Goal: Transaction & Acquisition: Purchase product/service

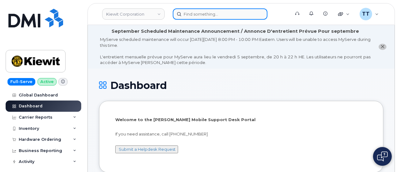
click at [201, 11] on input at bounding box center [220, 13] width 95 height 11
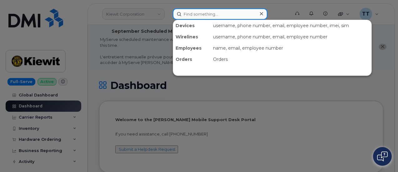
paste input "913-436-7476"
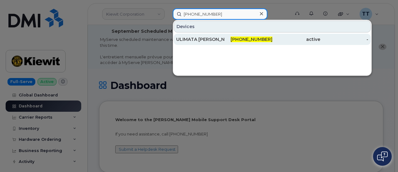
type input "913-436-7476"
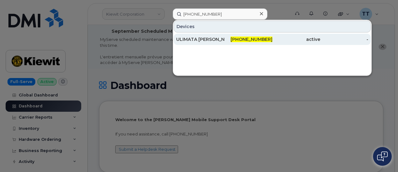
click at [203, 38] on div "ULIMATA DIAGNE" at bounding box center [200, 39] width 48 height 6
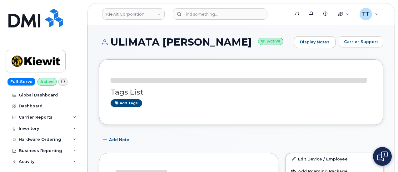
click at [147, 45] on h1 "ULIMATA DIAGNE Active" at bounding box center [195, 42] width 192 height 11
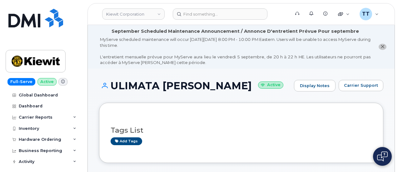
drag, startPoint x: 147, startPoint y: 45, endPoint x: 134, endPoint y: 85, distance: 42.2
click at [134, 85] on h1 "ULIMATA DIAGNE Active" at bounding box center [195, 85] width 192 height 11
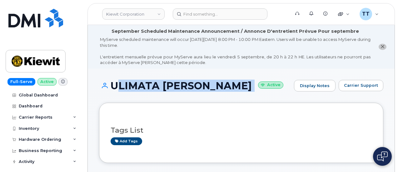
click at [134, 85] on h1 "ULIMATA DIAGNE Active" at bounding box center [195, 85] width 192 height 11
copy h1 "ULIMATA DIAGNE"
drag, startPoint x: 161, startPoint y: 96, endPoint x: 160, endPoint y: 87, distance: 9.4
click at [161, 96] on div "ULIMATA DIAGNE Active Display Notes Carrier Support" at bounding box center [241, 91] width 284 height 23
click at [159, 86] on h1 "ULIMATA DIAGNE Active" at bounding box center [195, 85] width 192 height 11
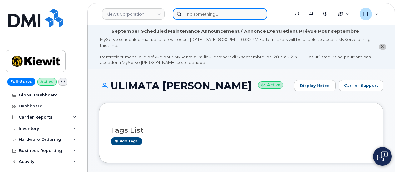
click at [204, 12] on input at bounding box center [220, 13] width 95 height 11
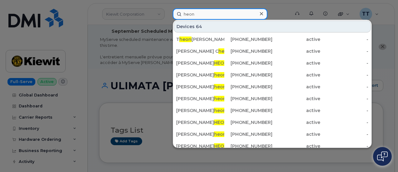
type input "heon"
click at [197, 15] on input "heon" at bounding box center [220, 13] width 95 height 11
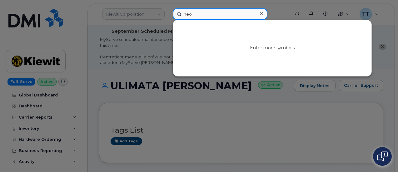
type input "heon"
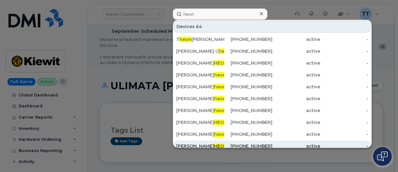
click at [214, 145] on div "ANDREW HEON" at bounding box center [200, 146] width 48 height 6
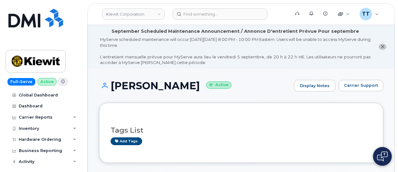
click at [126, 86] on h1 "[PERSON_NAME] Active" at bounding box center [195, 85] width 192 height 11
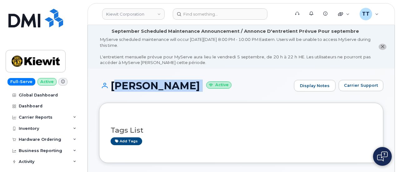
click at [126, 86] on h1 "[PERSON_NAME] Active" at bounding box center [195, 85] width 192 height 11
copy h1 "[PERSON_NAME]"
click at [213, 82] on small "Active" at bounding box center [218, 84] width 25 height 7
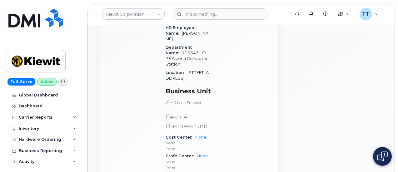
scroll to position [406, 0]
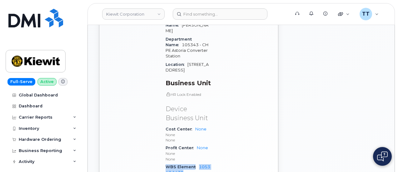
drag, startPoint x: 190, startPoint y: 137, endPoint x: 165, endPoint y: 131, distance: 25.2
copy div "WBS Element 105343.1430"
click at [367, 77] on div "Edit Device / Employee Add Roaming Package Reset Voicemail Change SIM Card Chan…" at bounding box center [334, 5] width 105 height 449
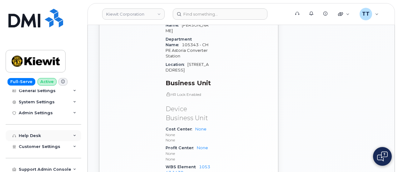
scroll to position [0, 0]
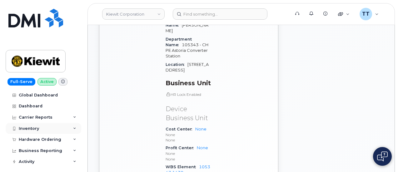
click at [42, 129] on div "Inventory" at bounding box center [44, 128] width 76 height 11
click at [36, 115] on div "Carrier Reports" at bounding box center [36, 117] width 34 height 5
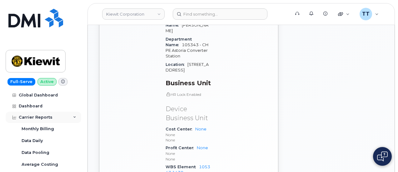
click at [36, 115] on div "Carrier Reports" at bounding box center [36, 117] width 34 height 5
click at [35, 117] on div "Carrier Reports" at bounding box center [36, 117] width 34 height 5
click at [35, 120] on div "Carrier Reports" at bounding box center [44, 117] width 76 height 11
click at [35, 128] on div "Inventory" at bounding box center [29, 128] width 20 height 5
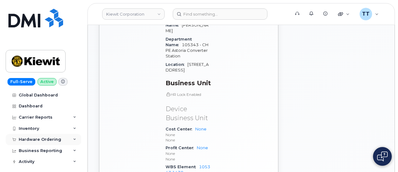
click at [34, 140] on div "Hardware Ordering" at bounding box center [40, 139] width 42 height 5
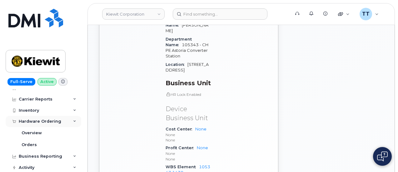
scroll to position [31, 0]
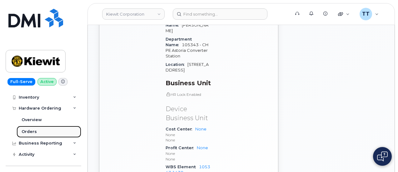
click at [37, 132] on link "Orders" at bounding box center [49, 132] width 65 height 12
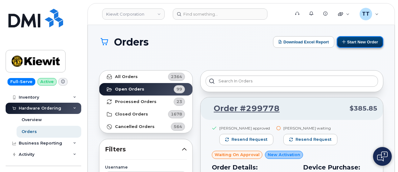
click at [358, 44] on button "Start New Order" at bounding box center [360, 42] width 47 height 12
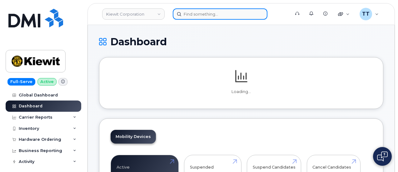
click at [196, 16] on input at bounding box center [220, 13] width 95 height 11
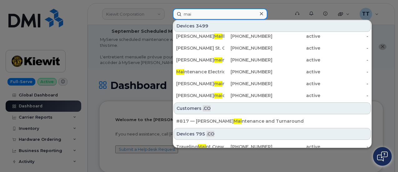
scroll to position [250, 0]
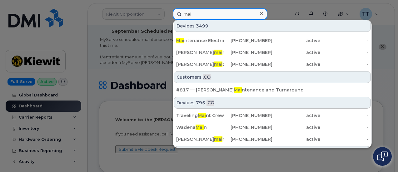
type input "mai"
click at [191, 9] on input "mai" at bounding box center [220, 13] width 95 height 11
drag, startPoint x: 191, startPoint y: 9, endPoint x: 187, endPoint y: 13, distance: 6.0
click at [187, 13] on input "mai" at bounding box center [220, 13] width 95 height 11
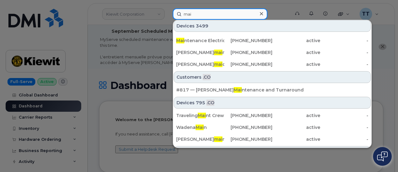
click at [187, 13] on input "mai" at bounding box center [220, 13] width 95 height 11
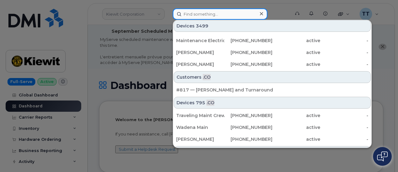
scroll to position [0, 0]
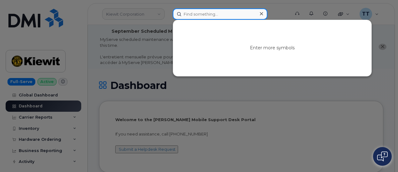
paste input "337-605-1516"
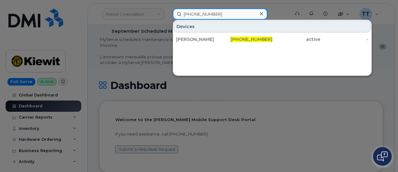
type input "337-605-1516"
click at [209, 12] on input "337-605-1516" at bounding box center [220, 13] width 95 height 11
click at [206, 13] on input "337-605-1516" at bounding box center [220, 13] width 95 height 11
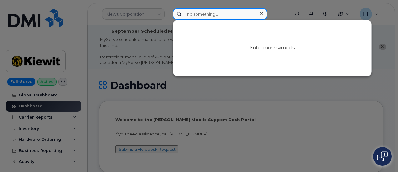
paste input "Fredrick"
click at [204, 13] on input "Fredrick mai" at bounding box center [220, 13] width 95 height 11
type input "Fredrick mai"
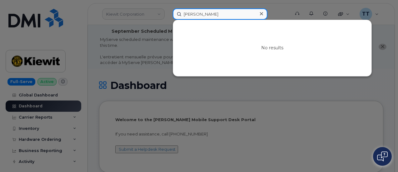
click at [205, 9] on input "Fredrick mai" at bounding box center [220, 13] width 95 height 11
click at [202, 13] on input "Fredrick mai" at bounding box center [220, 13] width 95 height 11
paste input "Frederick Mai"
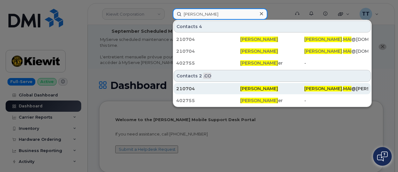
type input "Frederick Mai"
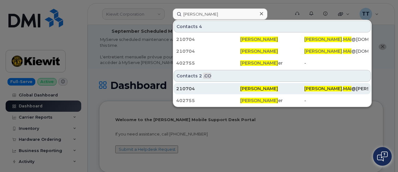
click at [243, 86] on span "Frederick Mai" at bounding box center [259, 89] width 38 height 6
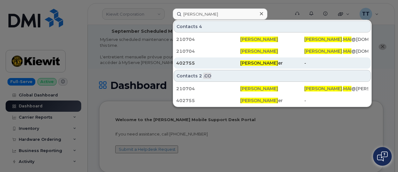
click at [218, 63] on div "402755" at bounding box center [208, 63] width 64 height 6
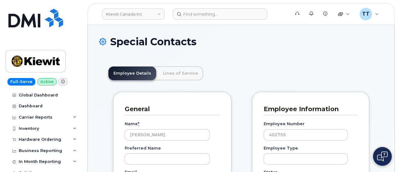
scroll to position [19, 0]
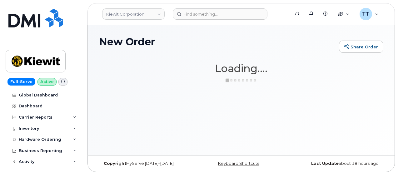
drag, startPoint x: 0, startPoint y: 0, endPoint x: 329, endPoint y: 79, distance: 338.4
click at [352, 66] on h1 "Loading...." at bounding box center [241, 68] width 284 height 11
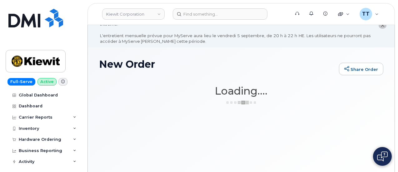
scroll to position [31, 0]
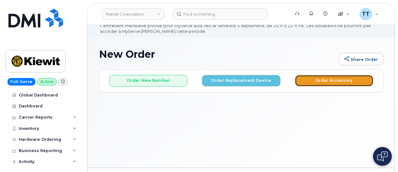
click at [317, 78] on button "Order Accessory" at bounding box center [334, 81] width 78 height 12
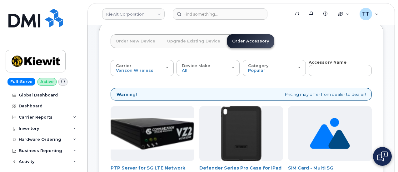
scroll to position [78, 0]
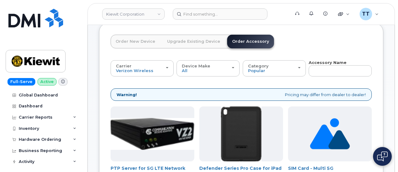
click at [129, 40] on link "Order New Device" at bounding box center [136, 42] width 50 height 14
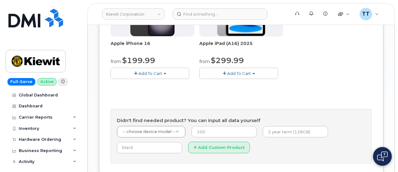
scroll to position [171, 0]
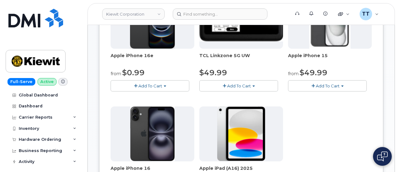
click at [138, 88] on span "Add To Cart" at bounding box center [150, 85] width 24 height 5
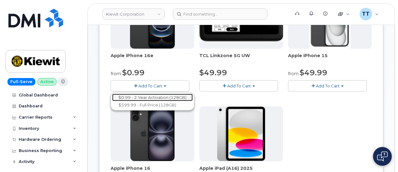
click at [139, 101] on link "$0.99 - 2 Year Activation (128GB)" at bounding box center [152, 98] width 81 height 8
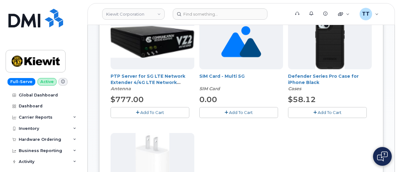
scroll to position [265, 0]
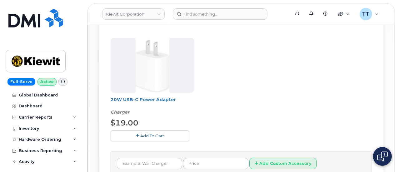
click at [141, 135] on span "Add To Cart" at bounding box center [152, 135] width 24 height 5
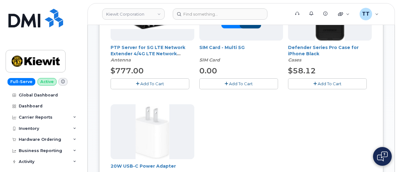
scroll to position [140, 0]
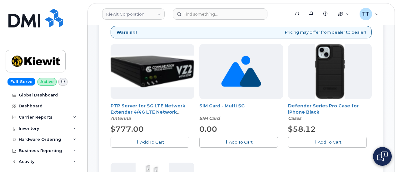
click at [318, 142] on span "Add To Cart" at bounding box center [330, 142] width 24 height 5
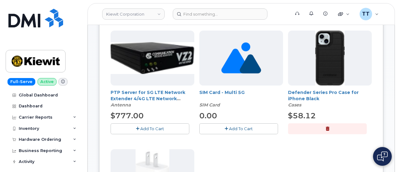
scroll to position [203, 0]
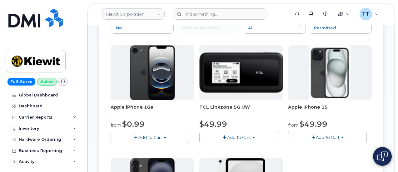
scroll to position [129, 0]
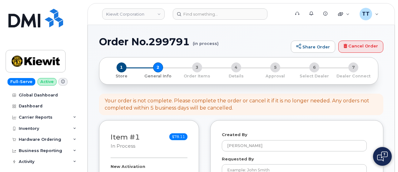
select select
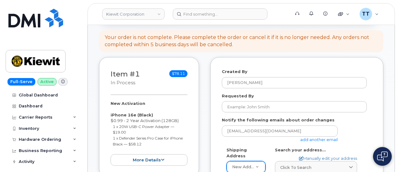
scroll to position [156, 0]
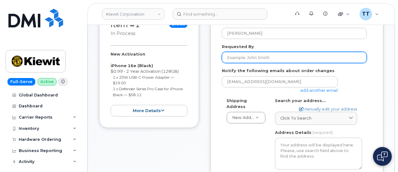
click at [253, 59] on input "Requested By" at bounding box center [294, 57] width 145 height 11
drag, startPoint x: 252, startPoint y: 59, endPoint x: 248, endPoint y: 59, distance: 4.4
click at [239, 58] on input "Requested By" at bounding box center [294, 57] width 145 height 11
paste input "[PERSON_NAME]"
type input "[PERSON_NAME]"
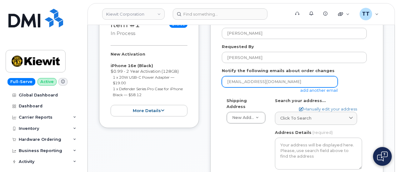
click at [245, 84] on input "[EMAIL_ADDRESS][DOMAIN_NAME]" at bounding box center [280, 81] width 116 height 11
click at [245, 84] on input "ttedesco@dminc.com" at bounding box center [280, 81] width 116 height 11
click at [245, 84] on input "email" at bounding box center [280, 81] width 116 height 11
paste input "FREDERICK.MAI@MASSELEC.COM"
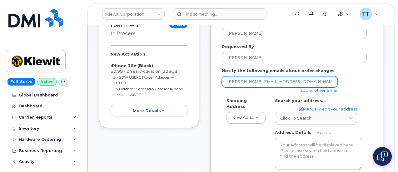
type input "FREDERICK.MAI@MASSELEC.COM"
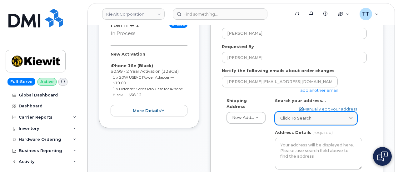
click at [300, 116] on span "Click to search" at bounding box center [295, 118] width 31 height 6
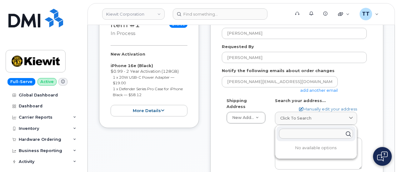
paste input "31-01 20th AveAstoria, NY 11105"
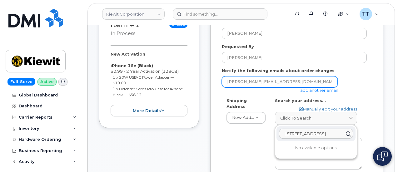
scroll to position [0, 7]
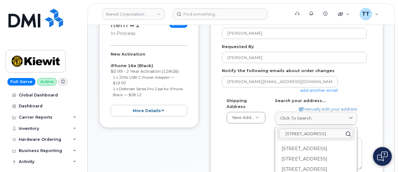
drag, startPoint x: 311, startPoint y: 134, endPoint x: 316, endPoint y: 130, distance: 6.7
click at [311, 134] on input "31-01 20th AveAstoria, NY 11105" at bounding box center [316, 134] width 74 height 10
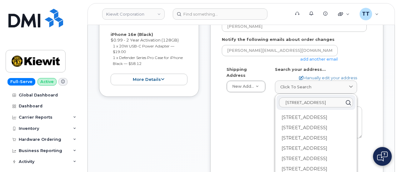
click at [293, 100] on input "31-01 20th Ave Astoria, NY 11105" at bounding box center [316, 103] width 74 height 10
click at [299, 102] on input "31-01-20th Ave Astoria, NY 11105" at bounding box center [316, 103] width 74 height 10
click at [309, 103] on input "31-01 20th Ave Astoria, NY 11105" at bounding box center [316, 103] width 74 height 10
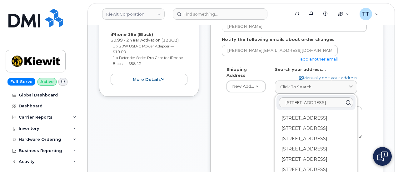
click at [309, 103] on input "31-01 20th Ave Astoria, NY 11105" at bounding box center [316, 103] width 74 height 10
type input "31-01 20th Ave Astoria, NY 11105"
click at [314, 78] on link "Manually edit your address" at bounding box center [328, 78] width 58 height 6
select select
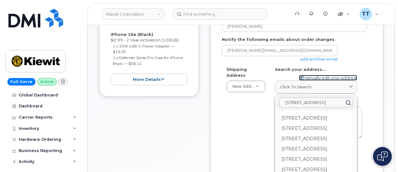
select select
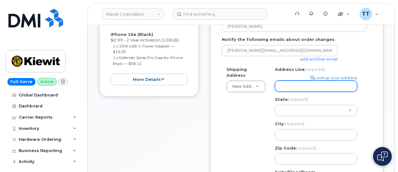
paste input "31-01 20th Ave Astoria, NY 11105"
select select
drag, startPoint x: 353, startPoint y: 85, endPoint x: 313, endPoint y: 86, distance: 39.3
click at [313, 86] on input "31-01 20th Ave Astoria, NY 11105" at bounding box center [316, 86] width 82 height 11
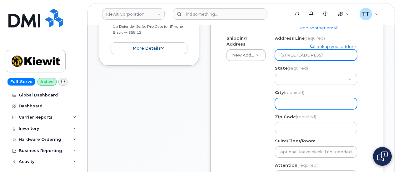
type input "31-01 20th Ave Astoria, NY 11105"
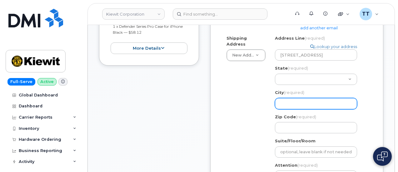
paste input "Astoria, NY 11105"
select select
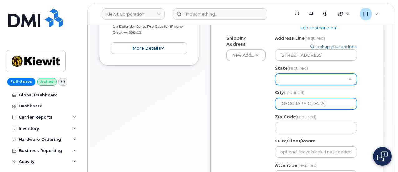
type input "Astoria, NY 11105"
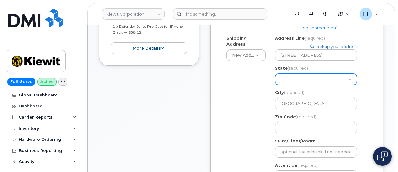
click at [295, 77] on select "Alabama Alaska American Samoa Arizona Arkansas California Colorado Connecticut …" at bounding box center [316, 79] width 82 height 11
select select "NY"
click at [275, 74] on select "Alabama Alaska American Samoa Arizona Arkansas California Colorado Connecticut …" at bounding box center [316, 79] width 82 height 11
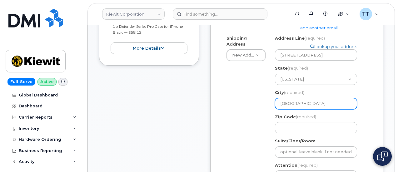
click at [310, 103] on input "Astoria, NY 11105" at bounding box center [316, 103] width 82 height 11
select select
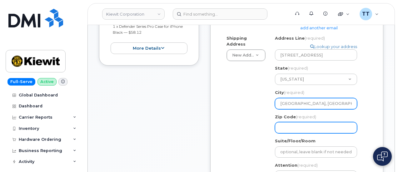
type input "Astoria, NY"
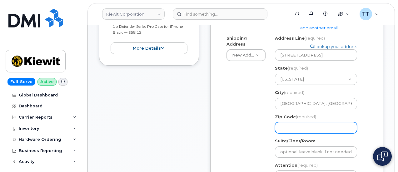
paste input "11105"
select select
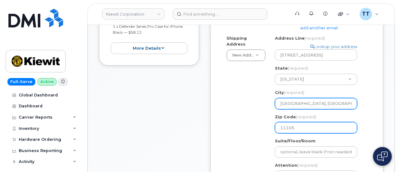
type input "11105"
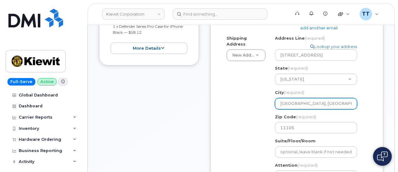
click at [300, 105] on input "Astoria, NY" at bounding box center [316, 103] width 82 height 11
select select
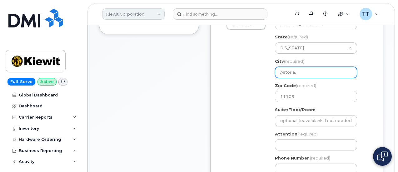
type input "Astoria,"
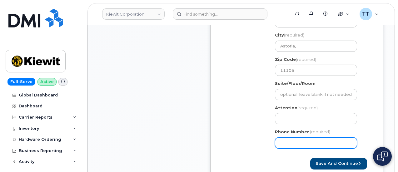
scroll to position [281, 0]
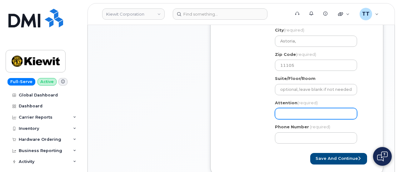
click at [295, 114] on input "Attention (required)" at bounding box center [316, 113] width 82 height 11
paste input "CS0791414"
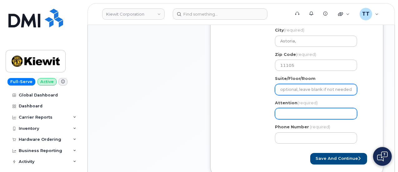
select select
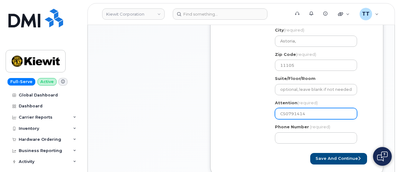
type input "CS0791414"
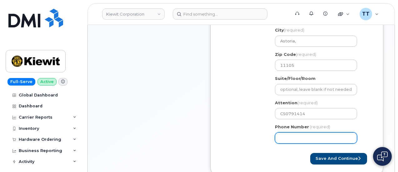
click at [297, 138] on input "Phone Number" at bounding box center [316, 137] width 82 height 11
click at [300, 137] on input "Phone Number" at bounding box center [316, 137] width 82 height 11
select select
type input "2015229037"
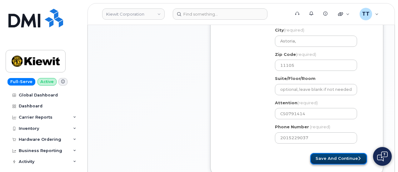
click at [332, 160] on button "Save and Continue" at bounding box center [338, 159] width 57 height 12
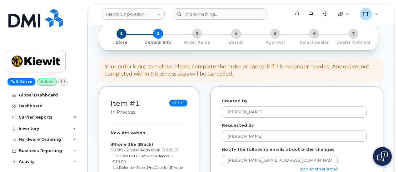
scroll to position [31, 0]
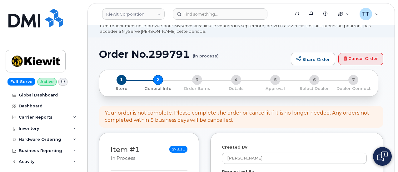
click at [129, 55] on h1 "Order No.299791 (in process)" at bounding box center [193, 54] width 189 height 11
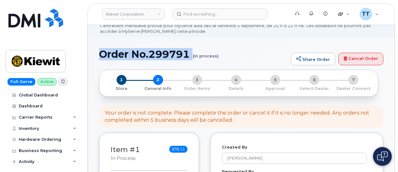
click at [129, 55] on h1 "Order No.299791 (in process)" at bounding box center [193, 54] width 189 height 11
copy h1 "Order No.299791"
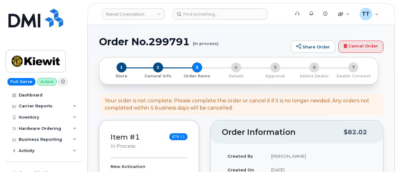
select select
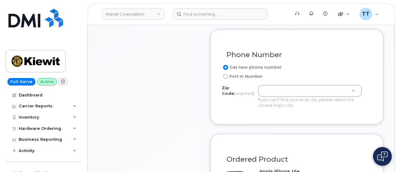
scroll to position [343, 0]
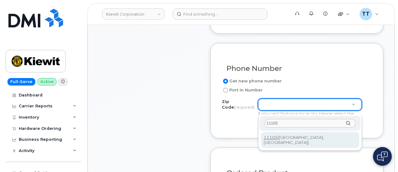
type input "11105"
type input "11105 (Astoria, NY)"
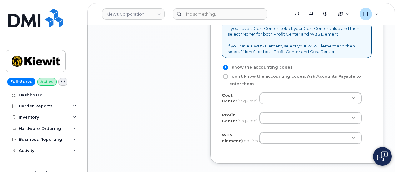
scroll to position [593, 0]
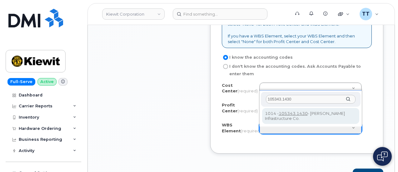
type input "105343.1430"
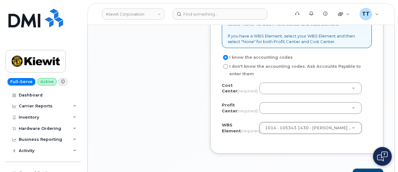
drag, startPoint x: 288, startPoint y: 111, endPoint x: 248, endPoint y: 127, distance: 42.7
click at [242, 142] on div "Cost Center (required) Unknown Profit Center (required) None - None - None WBS …" at bounding box center [297, 112] width 150 height 60
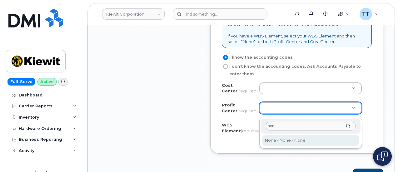
type input "non"
select select "None"
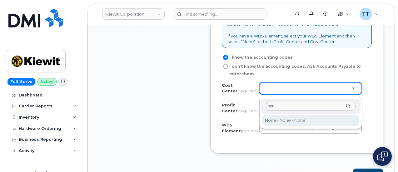
type input "non"
type input "None"
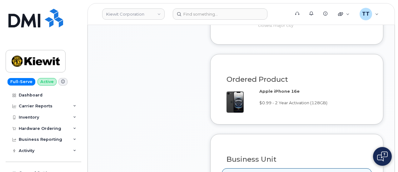
scroll to position [281, 0]
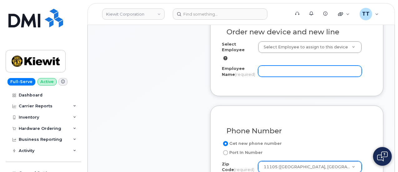
click at [290, 69] on input "Employee Name (required)" at bounding box center [310, 71] width 104 height 11
paste input "[PERSON_NAME]"
type input "[PERSON_NAME]"
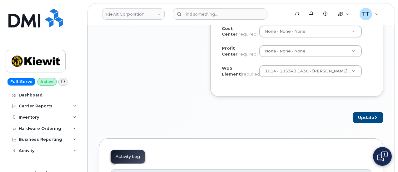
scroll to position [687, 0]
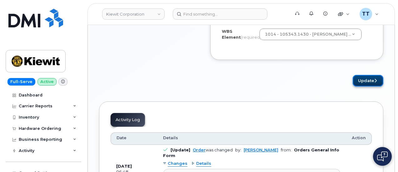
click at [359, 85] on button "Update" at bounding box center [367, 81] width 31 height 12
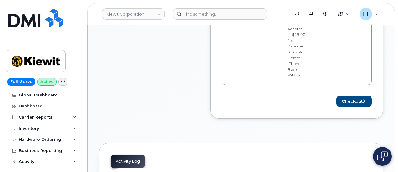
scroll to position [406, 0]
click at [354, 96] on button "Checkout" at bounding box center [353, 102] width 35 height 12
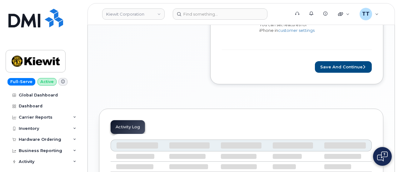
scroll to position [262, 0]
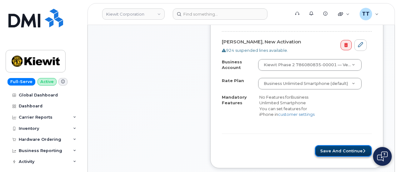
click at [334, 149] on button "Save and Continue" at bounding box center [343, 151] width 57 height 12
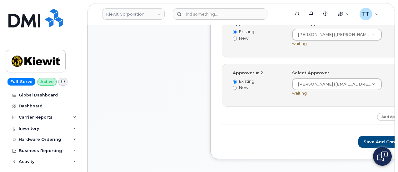
scroll to position [324, 0]
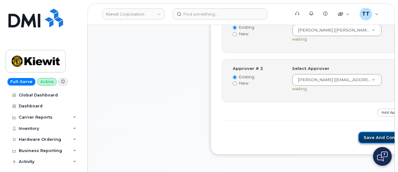
click at [358, 140] on button "Save and Continue" at bounding box center [384, 138] width 53 height 12
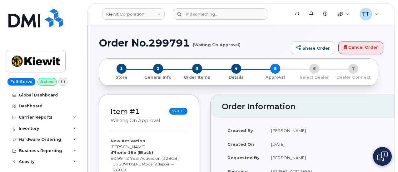
scroll to position [31, 0]
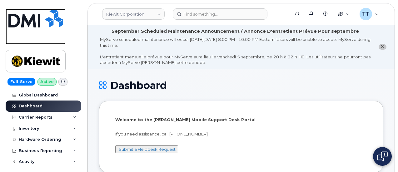
drag, startPoint x: 22, startPoint y: 32, endPoint x: 71, endPoint y: 32, distance: 49.0
click at [22, 32] on link at bounding box center [36, 27] width 60 height 36
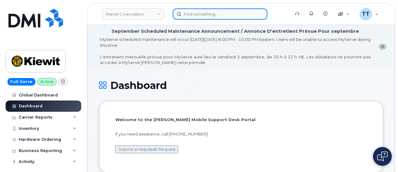
click at [197, 14] on input at bounding box center [220, 13] width 95 height 11
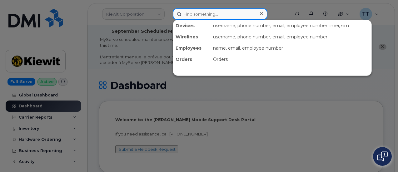
paste input "432-703-8098"
type input "432-703-8098"
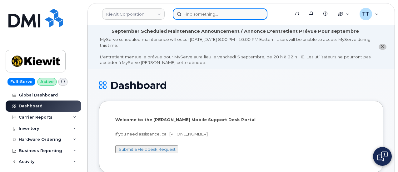
click at [211, 13] on input at bounding box center [220, 13] width 95 height 11
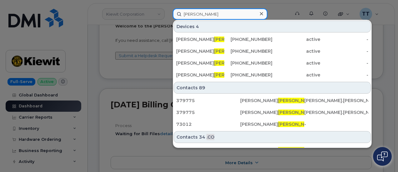
click at [184, 16] on input "[PERSON_NAME]" at bounding box center [220, 13] width 95 height 11
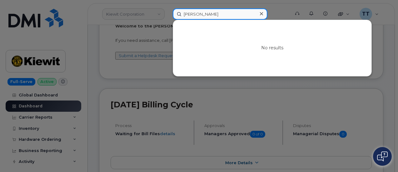
click at [184, 16] on input "juan sauceda" at bounding box center [220, 13] width 95 height 11
type input "juan sauceda"
click at [203, 10] on input "juan sauceda" at bounding box center [220, 13] width 95 height 11
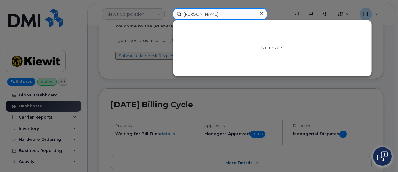
click at [203, 12] on input "juan sauceda" at bounding box center [220, 13] width 95 height 11
paste input "361-385-0092"
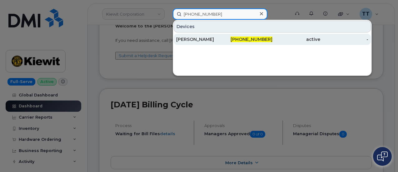
type input "361-385-0092"
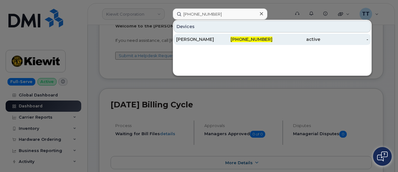
drag, startPoint x: 201, startPoint y: 36, endPoint x: 206, endPoint y: 42, distance: 8.2
click at [201, 36] on div "CHRIS ALEMAN" at bounding box center [200, 39] width 48 height 6
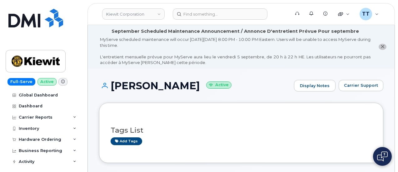
click at [142, 87] on h1 "[PERSON_NAME] Active" at bounding box center [195, 85] width 192 height 11
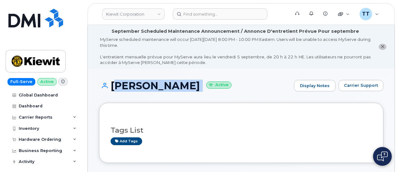
click at [142, 87] on h1 "[PERSON_NAME] Active" at bounding box center [195, 85] width 192 height 11
copy h1 "[PERSON_NAME]"
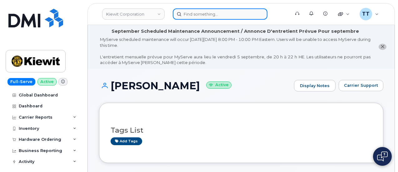
click at [187, 17] on input at bounding box center [220, 13] width 95 height 11
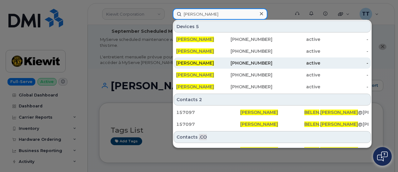
type input "[PERSON_NAME]"
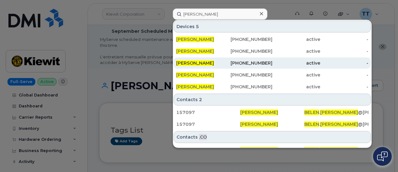
click at [191, 65] on div "[PERSON_NAME]" at bounding box center [200, 63] width 48 height 6
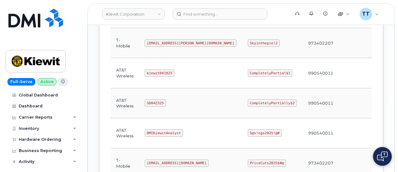
scroll to position [333, 0]
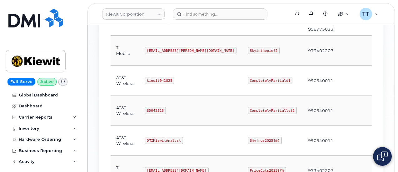
click at [157, 77] on code "kiewit041825" at bounding box center [160, 80] width 30 height 7
copy code "kiewit041825"
click at [248, 77] on code "CompletelyPartial$1" at bounding box center [270, 80] width 45 height 7
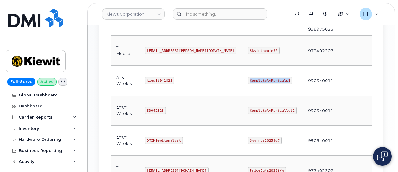
click at [248, 77] on code "CompletelyPartial$1" at bounding box center [270, 80] width 45 height 7
copy code "CompletelyPartial$1"
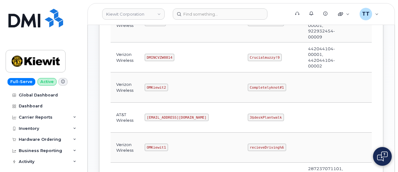
scroll to position [146, 0]
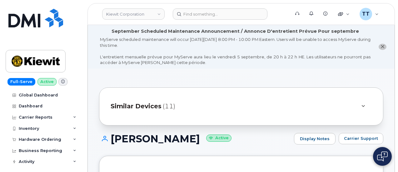
click at [145, 138] on h1 "[PERSON_NAME] Active" at bounding box center [195, 138] width 192 height 11
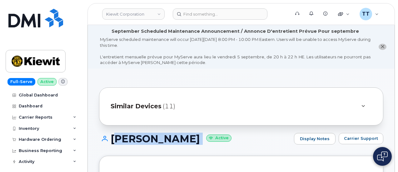
click at [145, 138] on h1 "[PERSON_NAME] Active" at bounding box center [195, 138] width 192 height 11
copy h1 "[PERSON_NAME]"
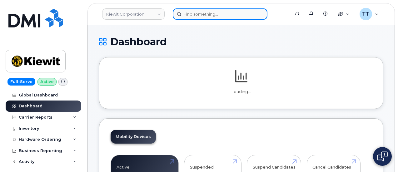
click at [202, 15] on input at bounding box center [220, 13] width 95 height 11
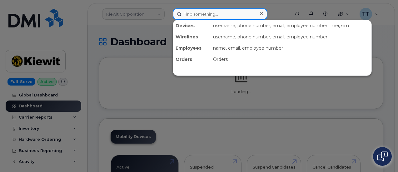
paste input "[PHONE_NUMBER]"
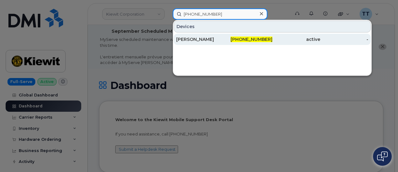
type input "[PHONE_NUMBER]"
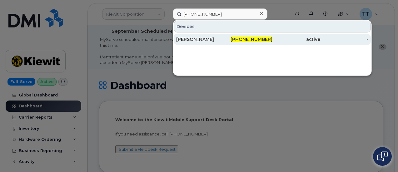
click at [199, 39] on div "[PERSON_NAME]" at bounding box center [200, 39] width 48 height 6
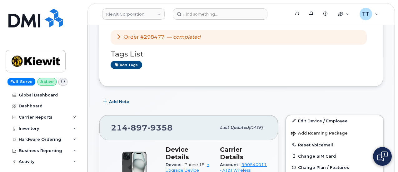
scroll to position [125, 0]
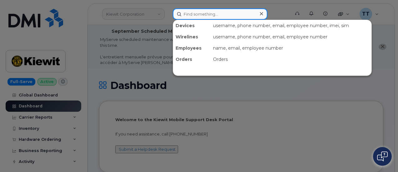
drag, startPoint x: 0, startPoint y: 0, endPoint x: 209, endPoint y: 13, distance: 209.9
click at [209, 13] on input at bounding box center [220, 13] width 95 height 11
paste input "314-956-3492"
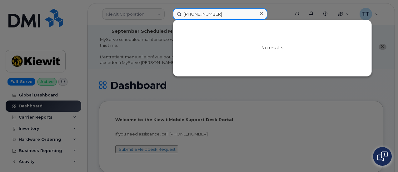
type input "314-956-3492"
click at [198, 13] on input "314-956-3492" at bounding box center [220, 13] width 95 height 11
click at [198, 15] on input "314-956-3492" at bounding box center [220, 13] width 95 height 11
click at [197, 15] on input "314-956-3492" at bounding box center [220, 13] width 95 height 11
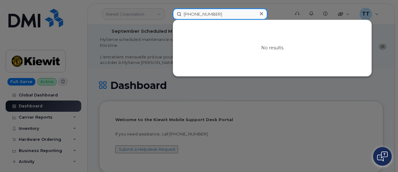
click at [197, 15] on input "314-956-3492" at bounding box center [220, 13] width 95 height 11
paste input "210-243-7080"
type input "210-243-7080"
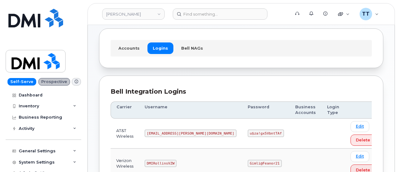
scroll to position [62, 0]
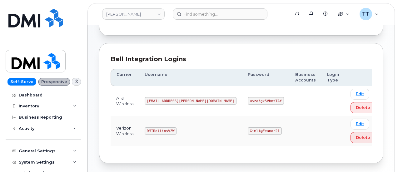
click at [160, 127] on code "DMIRollinsVZW" at bounding box center [161, 130] width 32 height 7
copy code "DMIRollinsVZW"
click at [248, 128] on code "Gimli@Feanor21" at bounding box center [265, 130] width 34 height 7
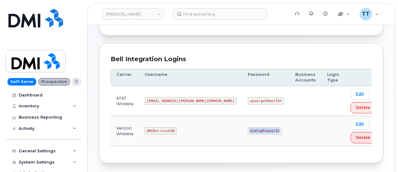
click at [248, 128] on code "Gimli@Feanor21" at bounding box center [265, 130] width 34 height 7
copy code "Gimli@Feanor21"
